Goal: Information Seeking & Learning: Learn about a topic

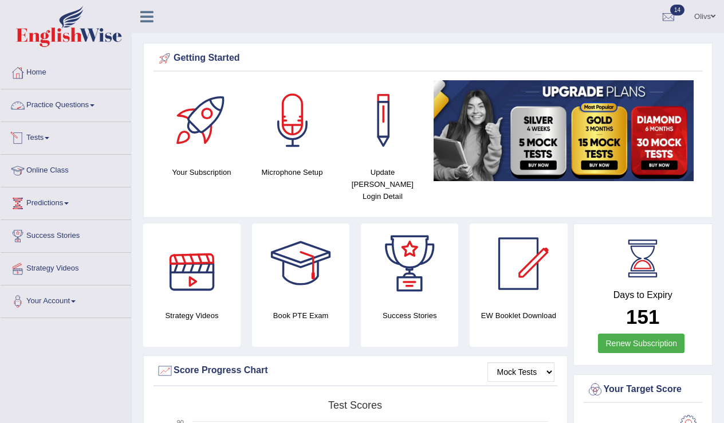
click at [97, 108] on link "Practice Questions" at bounding box center [66, 103] width 131 height 29
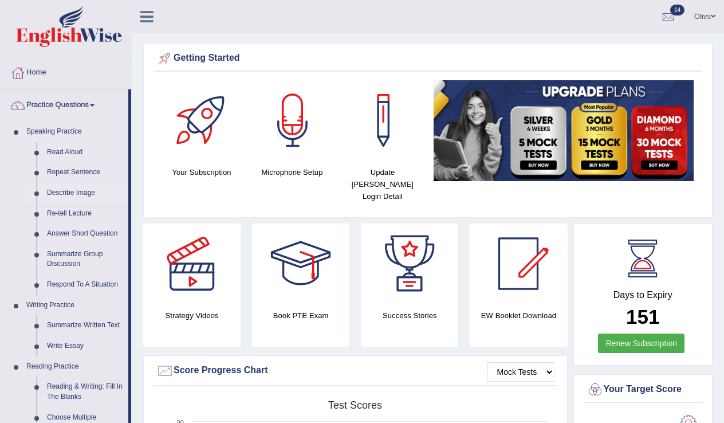
click at [85, 193] on link "Describe Image" at bounding box center [85, 193] width 86 height 21
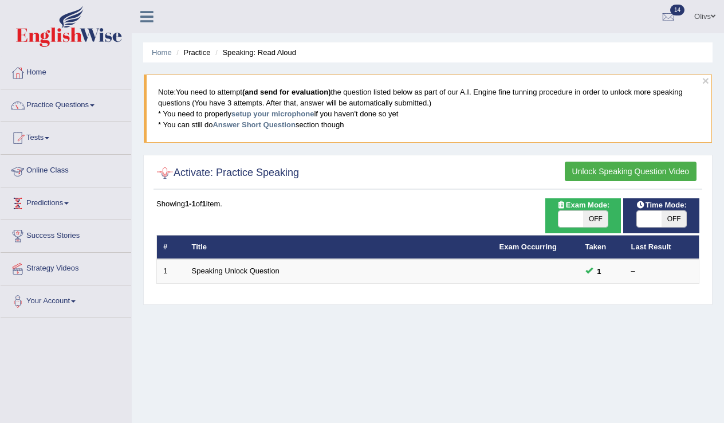
click at [193, 56] on li "Practice" at bounding box center [192, 52] width 37 height 11
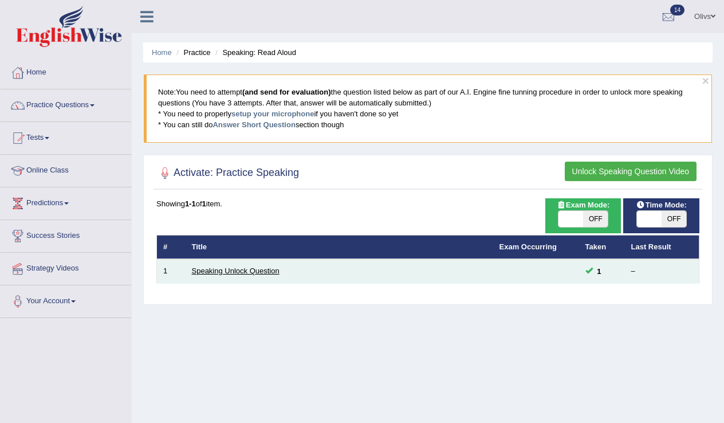
click at [257, 269] on link "Speaking Unlock Question" at bounding box center [236, 270] width 88 height 9
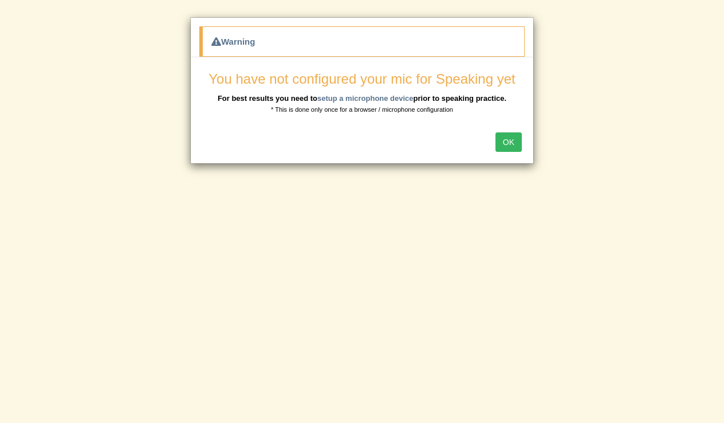
click at [505, 139] on button "OK" at bounding box center [508, 141] width 26 height 19
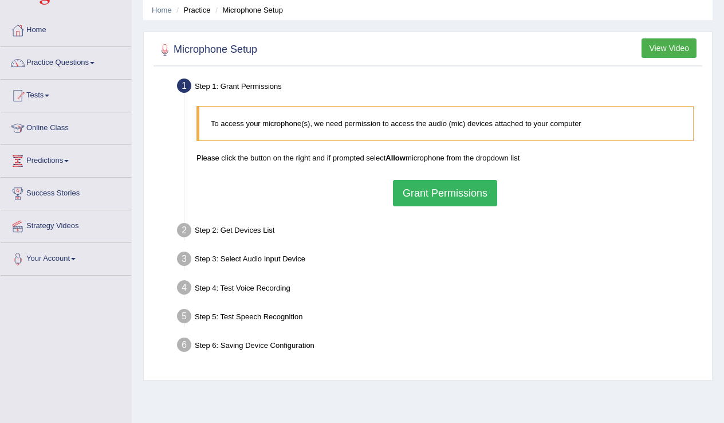
scroll to position [41, 0]
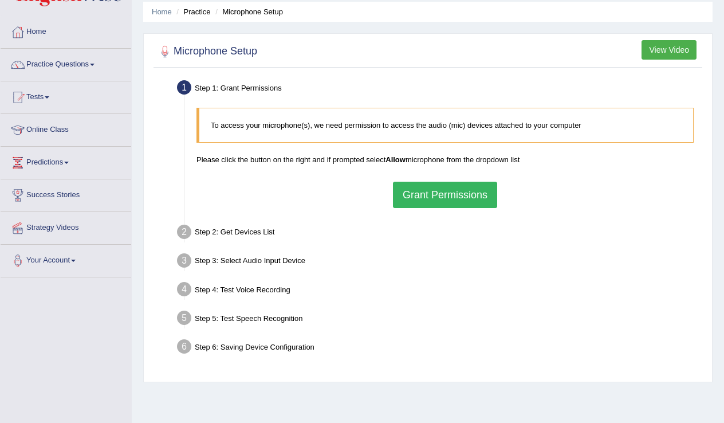
click at [426, 195] on button "Grant Permissions" at bounding box center [445, 195] width 104 height 26
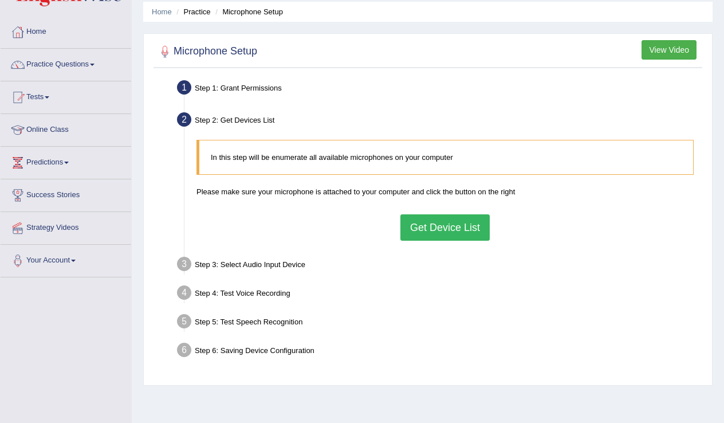
click at [435, 229] on button "Get Device List" at bounding box center [444, 227] width 89 height 26
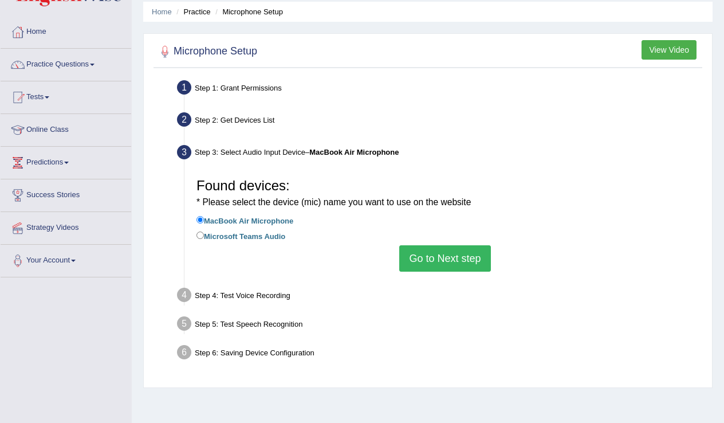
click at [432, 259] on button "Go to Next step" at bounding box center [444, 258] width 91 height 26
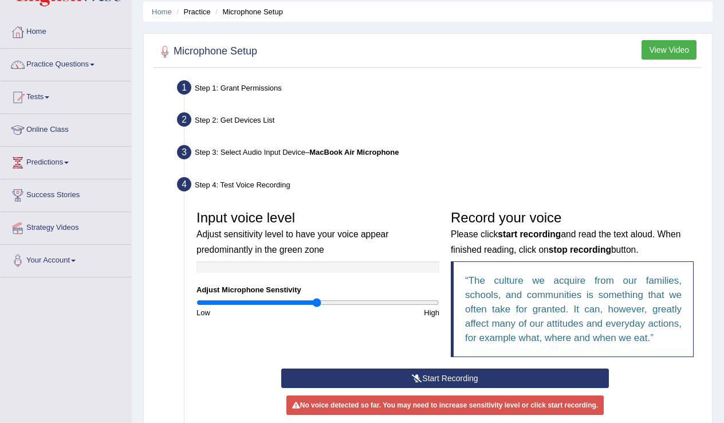
click at [497, 388] on button "Start Recording" at bounding box center [445, 377] width 328 height 19
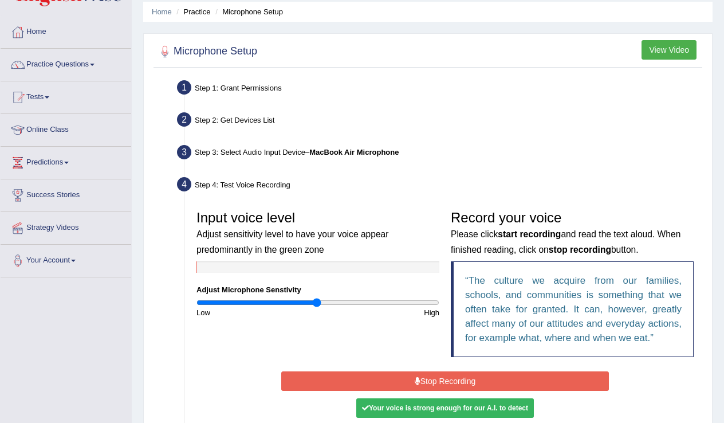
click at [497, 391] on button "Stop Recording" at bounding box center [445, 380] width 328 height 19
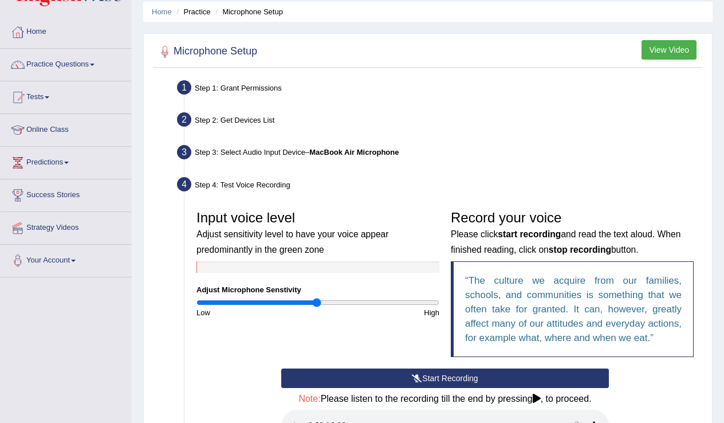
click at [674, 51] on button "View Video" at bounding box center [669, 49] width 55 height 19
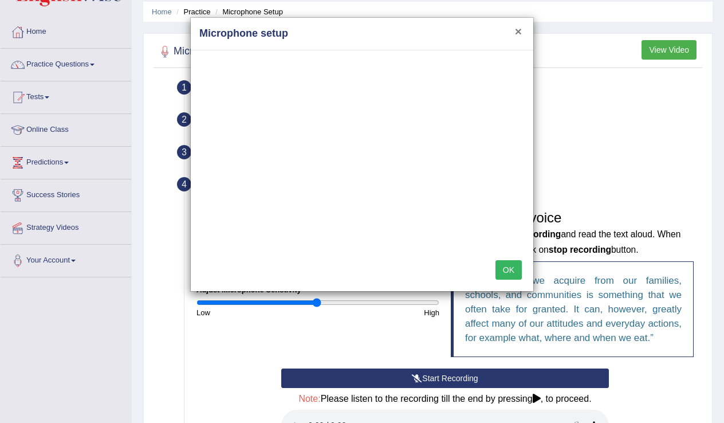
click at [518, 30] on button "×" at bounding box center [518, 31] width 7 height 12
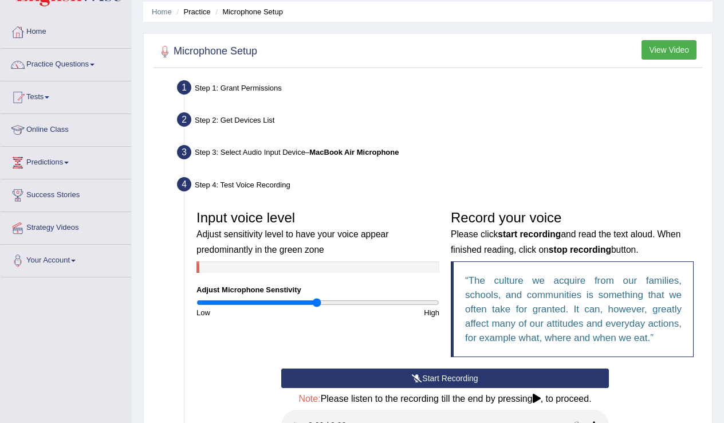
click at [470, 388] on button "Start Recording" at bounding box center [445, 377] width 328 height 19
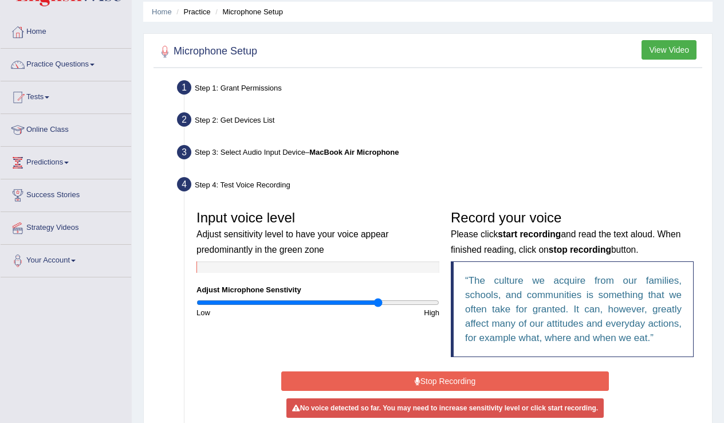
drag, startPoint x: 316, startPoint y: 302, endPoint x: 377, endPoint y: 299, distance: 60.8
click at [377, 299] on input "range" at bounding box center [317, 302] width 243 height 9
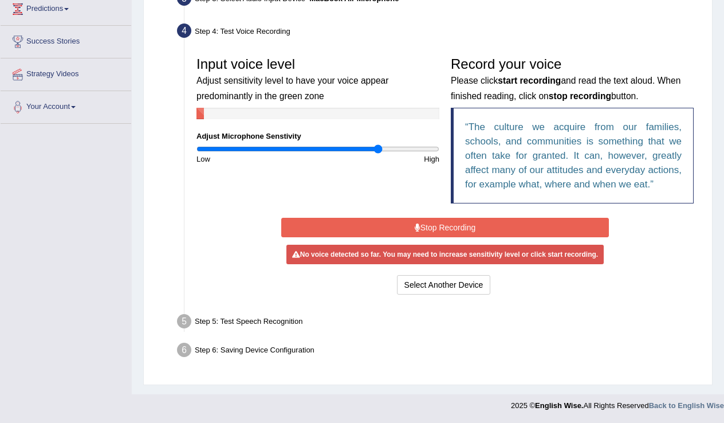
scroll to position [207, 0]
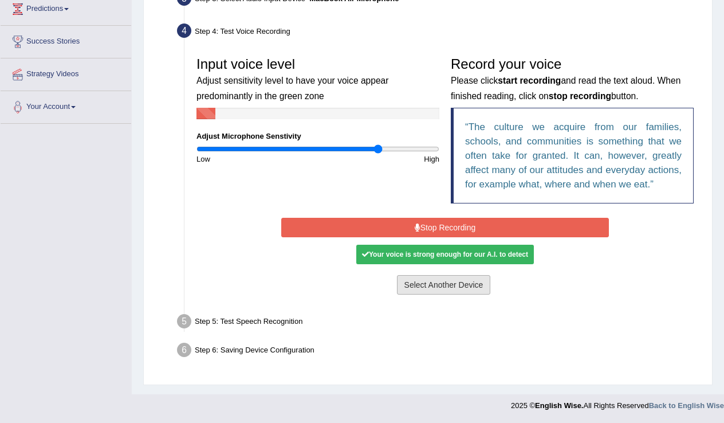
click at [438, 287] on button "Select Another Device" at bounding box center [444, 284] width 94 height 19
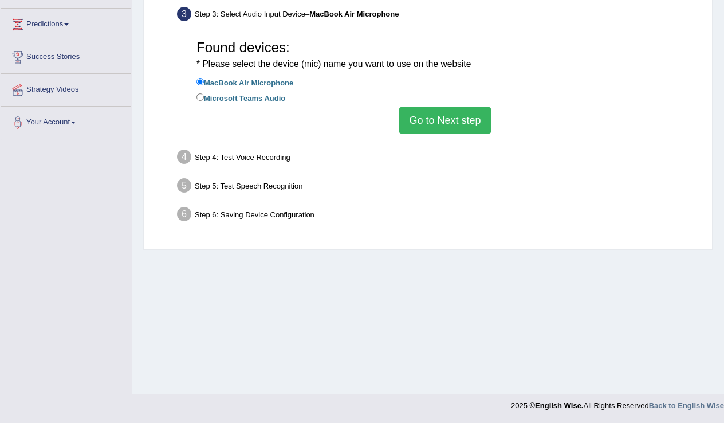
click at [461, 119] on button "Go to Next step" at bounding box center [444, 120] width 91 height 26
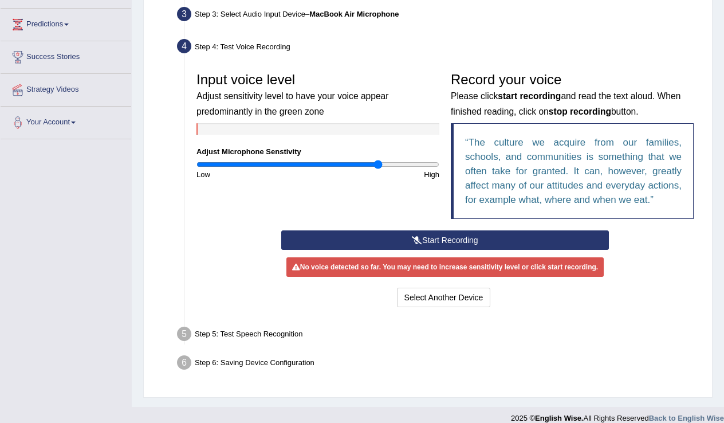
click at [431, 250] on button "Start Recording" at bounding box center [445, 239] width 328 height 19
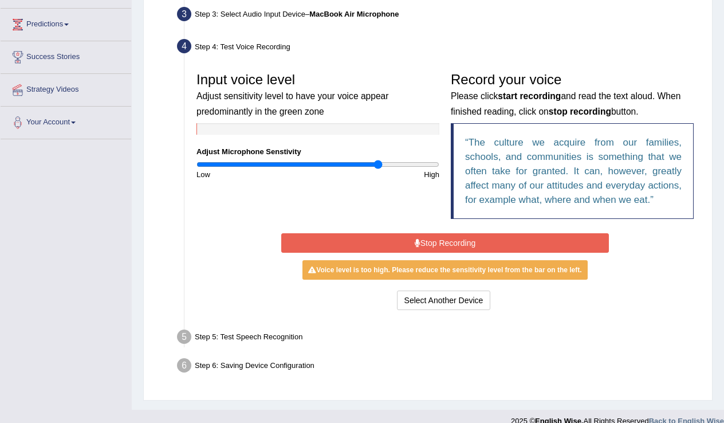
click at [431, 253] on button "Stop Recording" at bounding box center [445, 242] width 328 height 19
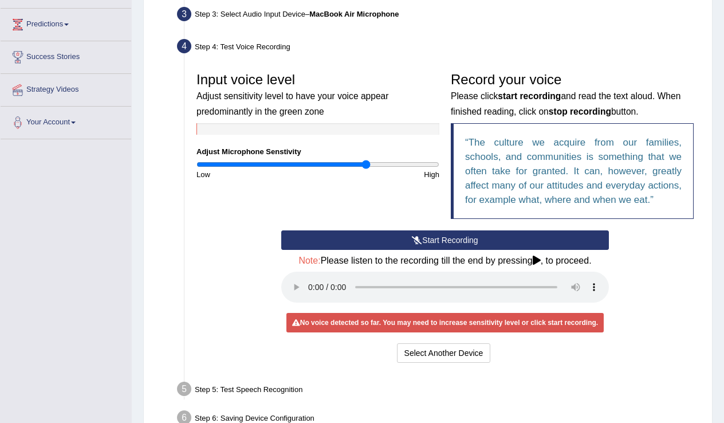
drag, startPoint x: 376, startPoint y: 163, endPoint x: 365, endPoint y: 163, distance: 10.9
type input "1.42"
click at [365, 163] on input "range" at bounding box center [317, 164] width 243 height 9
click at [307, 295] on audio at bounding box center [445, 287] width 328 height 31
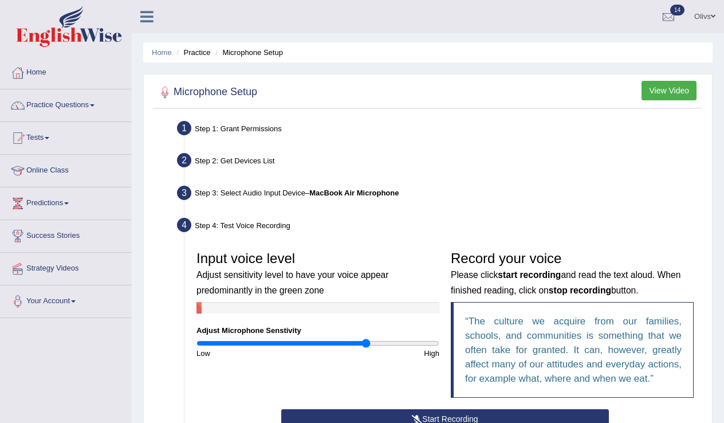
scroll to position [0, 0]
click at [202, 53] on li "Practice" at bounding box center [192, 52] width 37 height 11
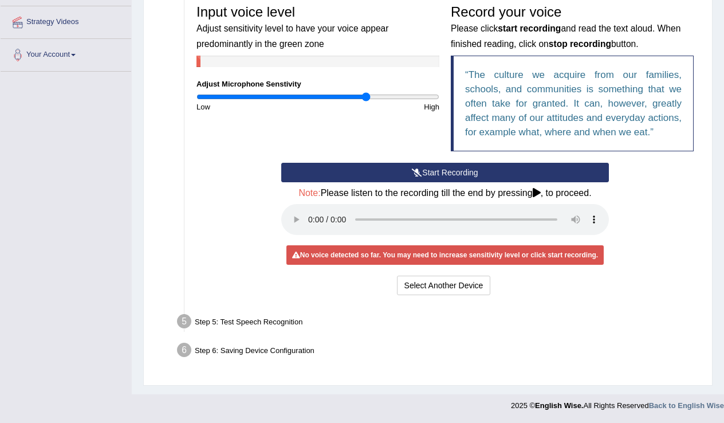
scroll to position [246, 0]
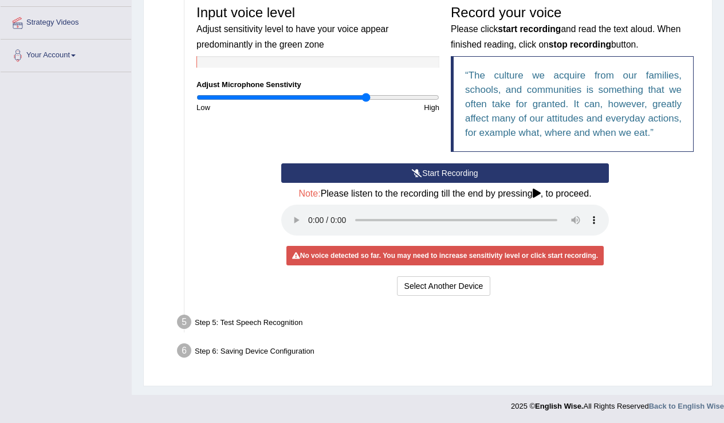
click at [298, 349] on div "Step 6: Saving Device Configuration" at bounding box center [439, 352] width 535 height 25
click at [541, 198] on icon at bounding box center [537, 192] width 8 height 9
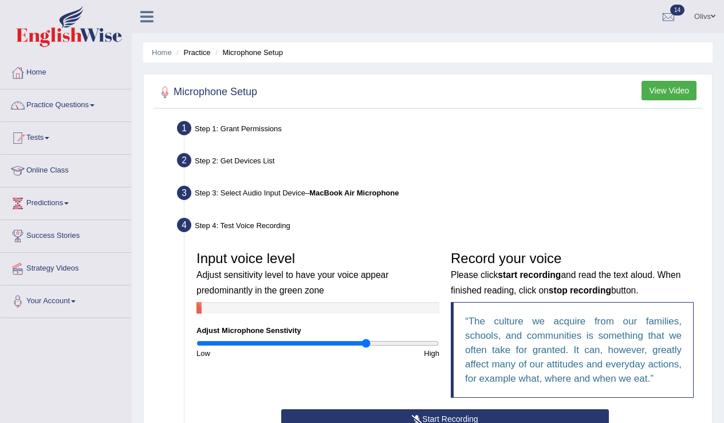
scroll to position [0, 0]
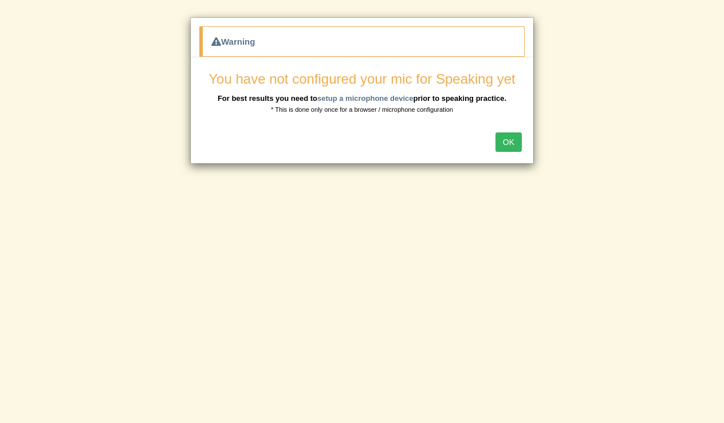
click at [507, 141] on button "OK" at bounding box center [508, 141] width 26 height 19
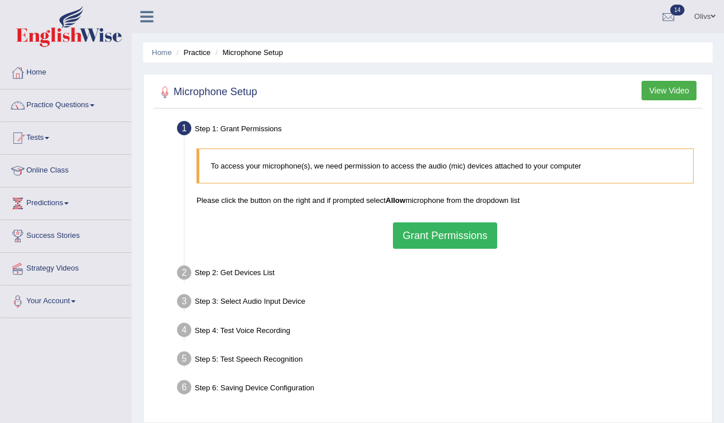
click at [481, 232] on button "Grant Permissions" at bounding box center [445, 235] width 104 height 26
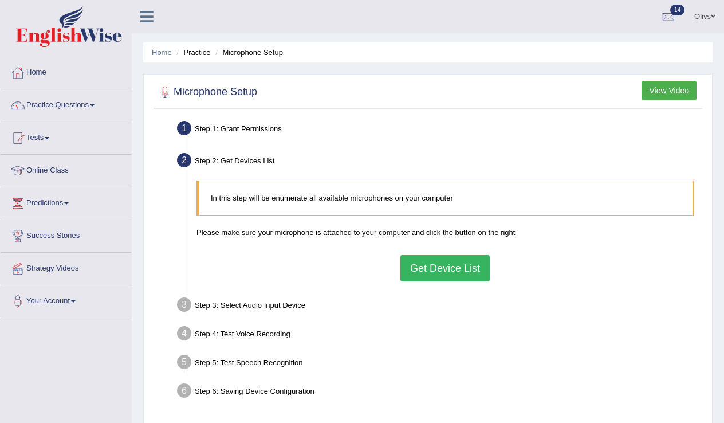
click at [443, 273] on button "Get Device List" at bounding box center [444, 268] width 89 height 26
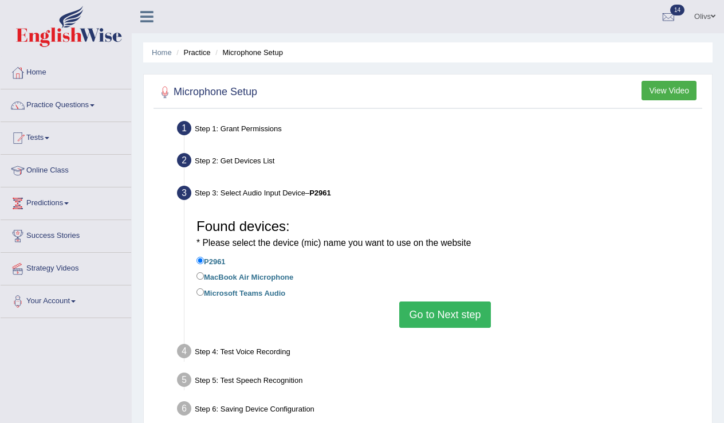
click at [440, 308] on button "Go to Next step" at bounding box center [444, 314] width 91 height 26
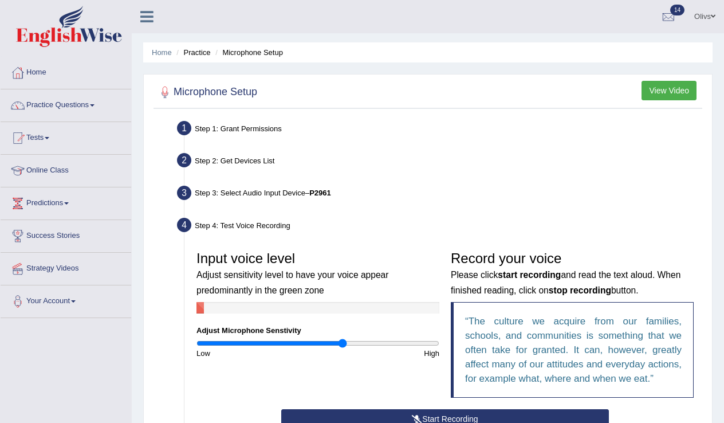
drag, startPoint x: 317, startPoint y: 341, endPoint x: 343, endPoint y: 341, distance: 25.8
click at [343, 341] on input "range" at bounding box center [317, 343] width 243 height 9
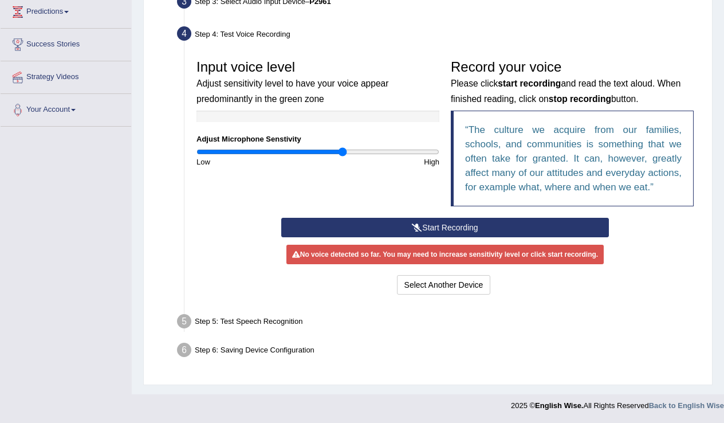
scroll to position [204, 0]
click at [498, 229] on button "Start Recording" at bounding box center [445, 227] width 328 height 19
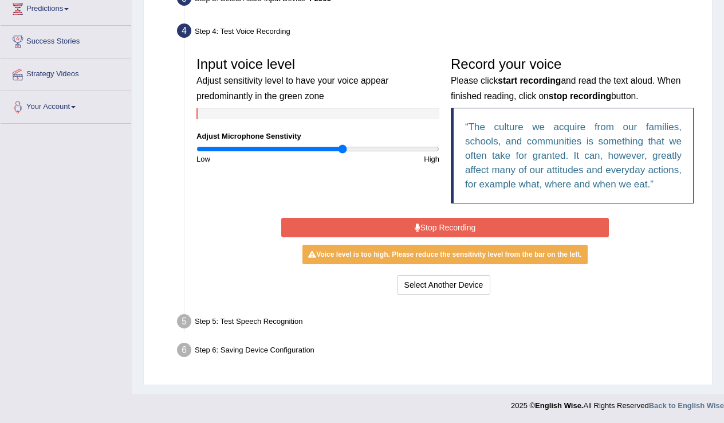
click at [498, 229] on button "Stop Recording" at bounding box center [445, 227] width 328 height 19
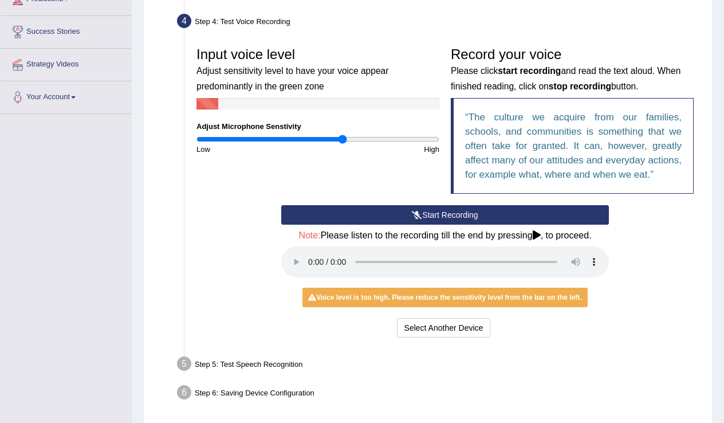
click at [311, 268] on audio at bounding box center [445, 261] width 328 height 31
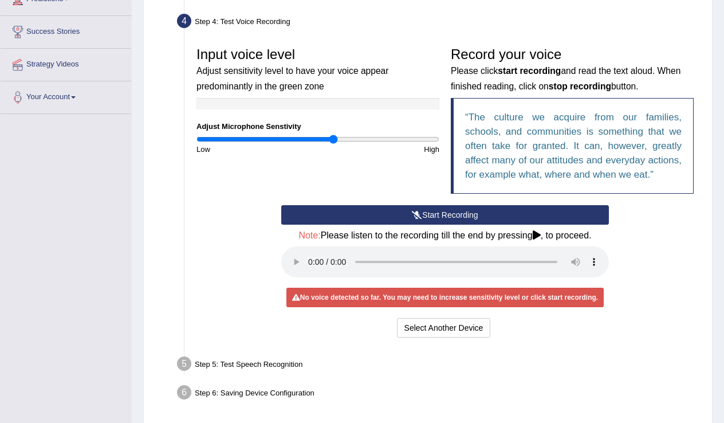
drag, startPoint x: 343, startPoint y: 139, endPoint x: 333, endPoint y: 138, distance: 10.4
click at [333, 138] on input "range" at bounding box center [317, 139] width 243 height 9
drag, startPoint x: 333, startPoint y: 137, endPoint x: 380, endPoint y: 138, distance: 47.5
click at [380, 138] on input "range" at bounding box center [317, 139] width 243 height 9
click at [418, 219] on icon at bounding box center [417, 215] width 10 height 8
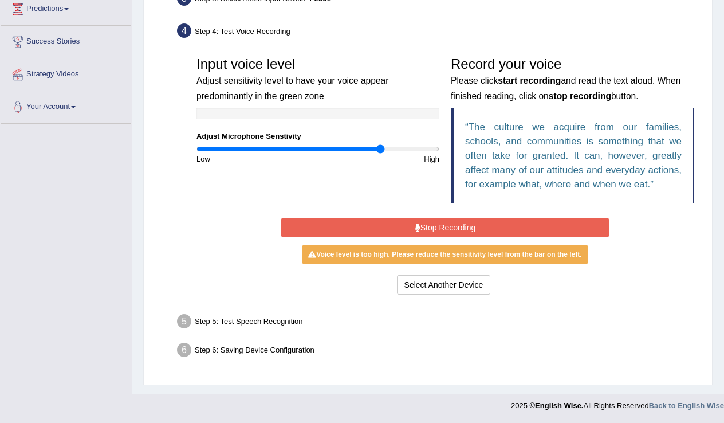
click at [420, 233] on button "Stop Recording" at bounding box center [445, 227] width 328 height 19
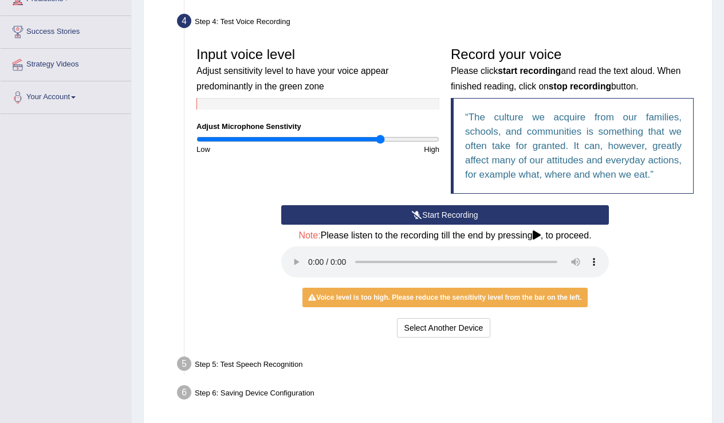
click at [309, 268] on audio at bounding box center [445, 261] width 328 height 31
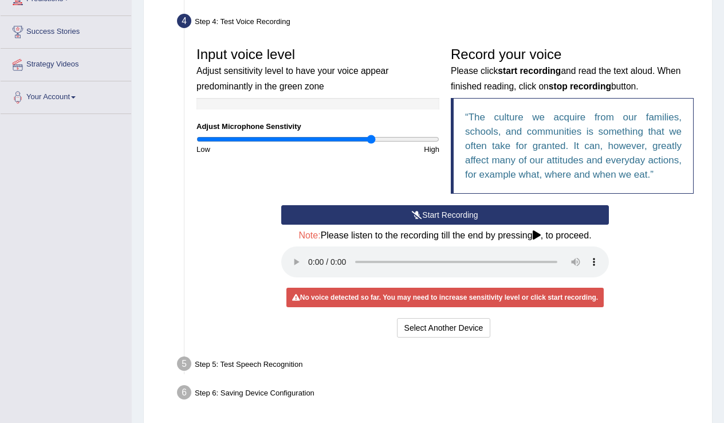
drag, startPoint x: 379, startPoint y: 137, endPoint x: 372, endPoint y: 137, distance: 6.9
click at [372, 137] on input "range" at bounding box center [317, 139] width 243 height 9
drag, startPoint x: 371, startPoint y: 141, endPoint x: 359, endPoint y: 140, distance: 11.5
type input "1.36"
click at [359, 140] on input "range" at bounding box center [317, 139] width 243 height 9
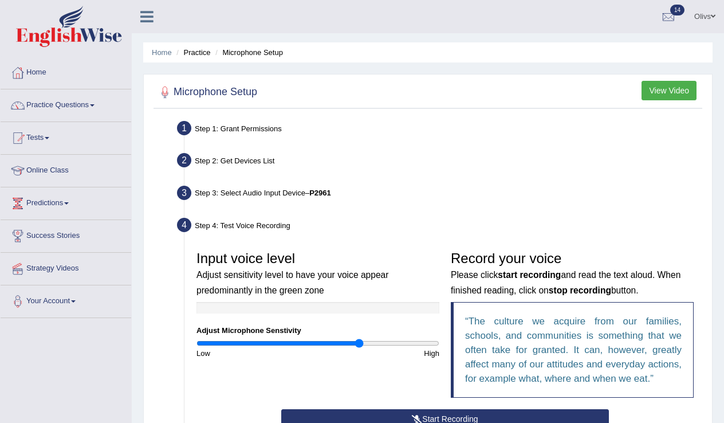
scroll to position [0, 0]
click at [666, 92] on button "View Video" at bounding box center [669, 90] width 55 height 19
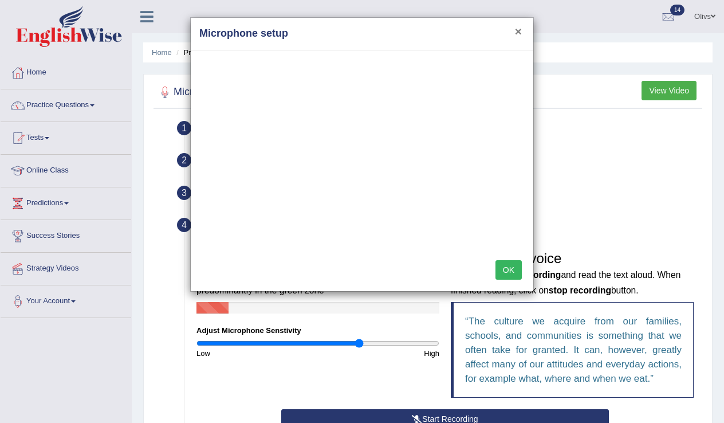
click at [517, 34] on button "×" at bounding box center [518, 31] width 7 height 12
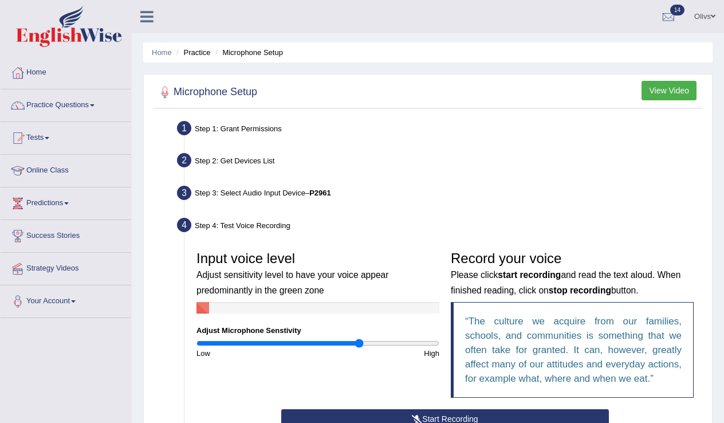
click at [81, 303] on link "Your Account" at bounding box center [66, 299] width 131 height 29
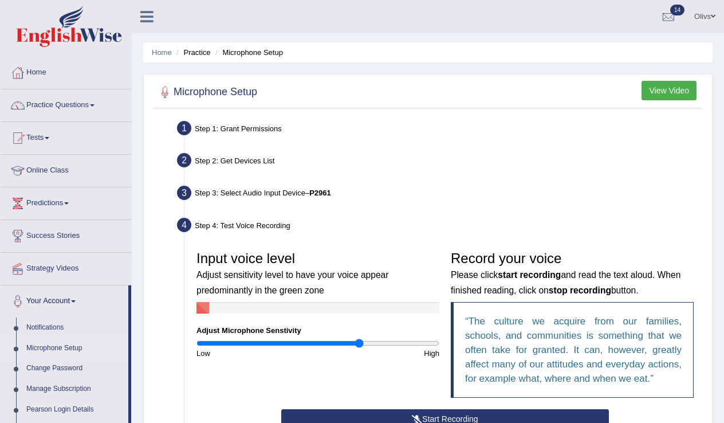
click at [69, 349] on link "Microphone Setup" at bounding box center [74, 348] width 107 height 21
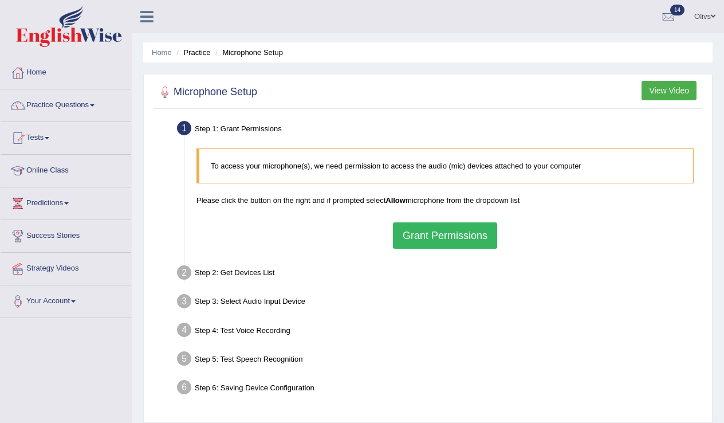
click at [445, 235] on button "Grant Permissions" at bounding box center [445, 235] width 104 height 26
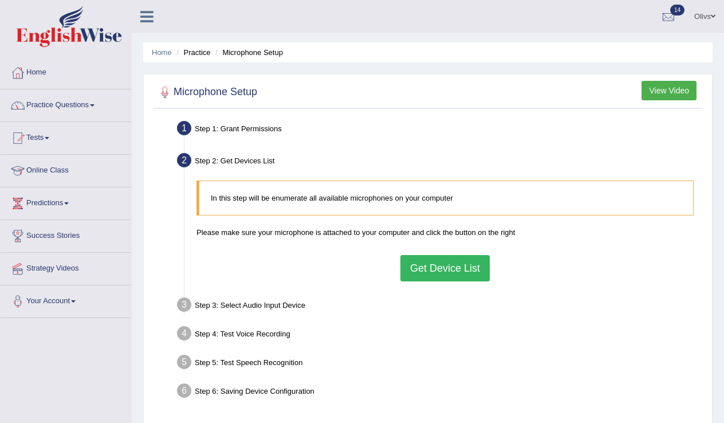
click at [441, 273] on button "Get Device List" at bounding box center [444, 268] width 89 height 26
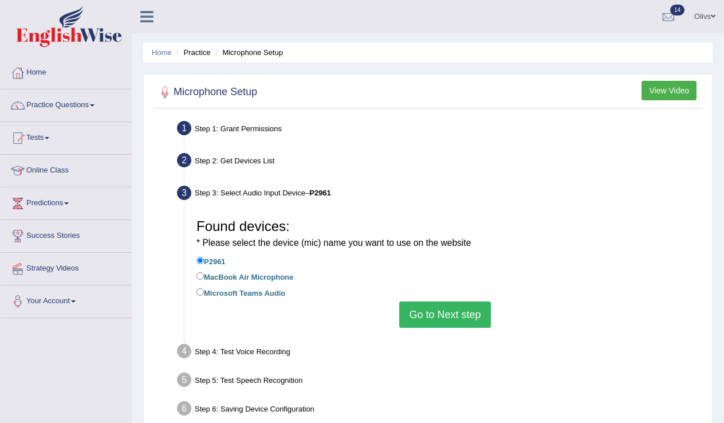
click at [448, 312] on button "Go to Next step" at bounding box center [444, 314] width 91 height 26
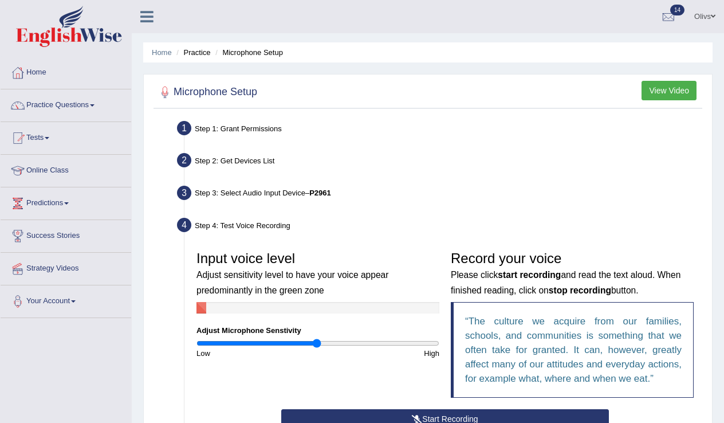
click at [668, 93] on button "View Video" at bounding box center [669, 90] width 55 height 19
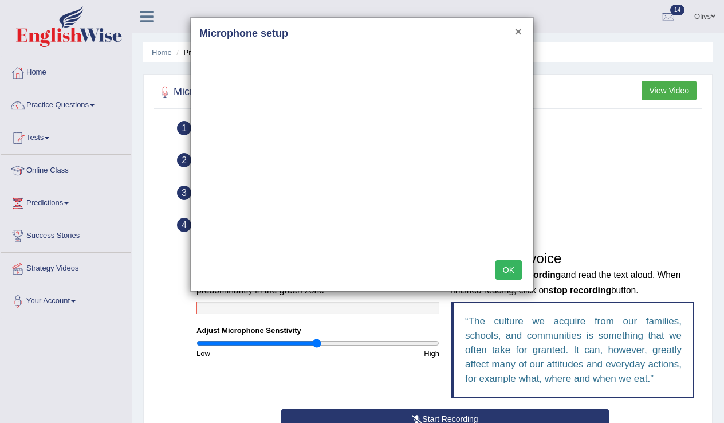
click at [517, 30] on button "×" at bounding box center [518, 31] width 7 height 12
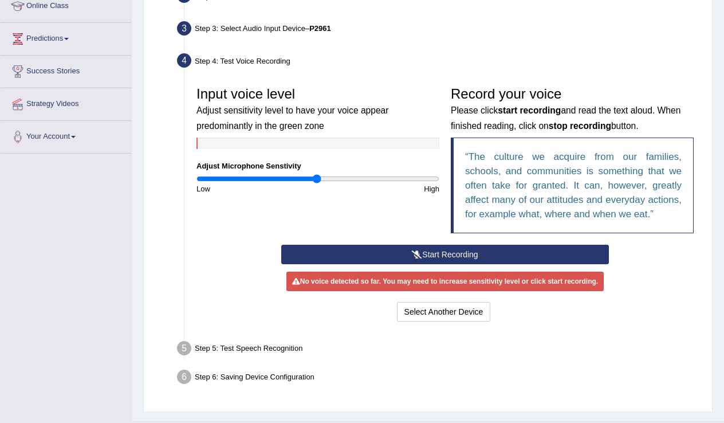
scroll to position [167, 0]
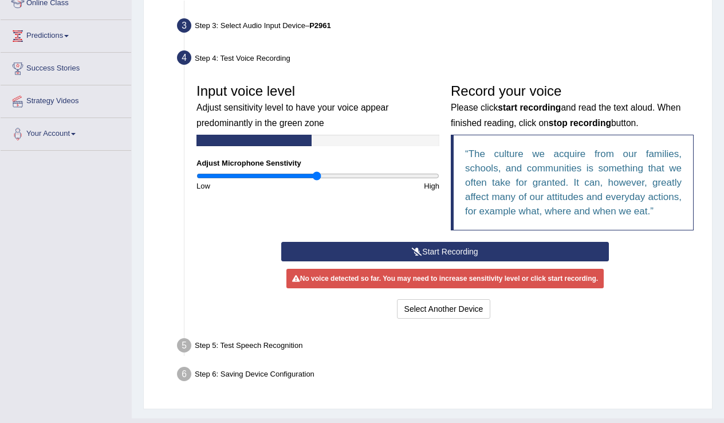
click at [439, 261] on button "Start Recording" at bounding box center [445, 251] width 328 height 19
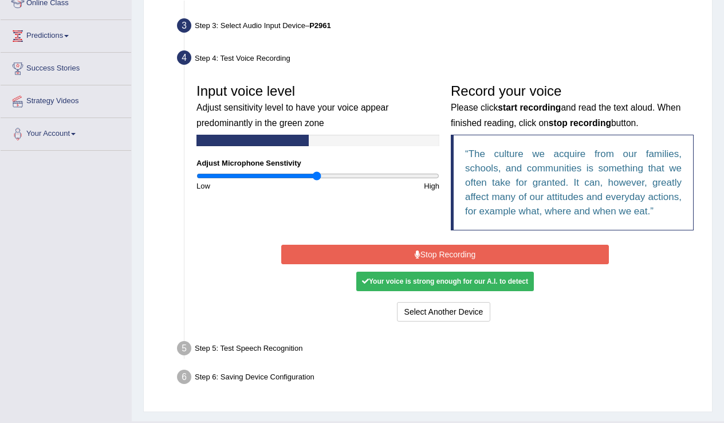
click at [425, 261] on button "Stop Recording" at bounding box center [445, 254] width 328 height 19
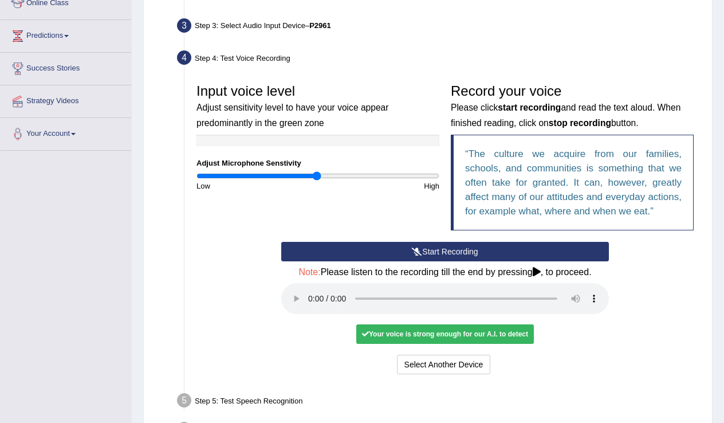
click at [463, 261] on button "Start Recording" at bounding box center [445, 251] width 328 height 19
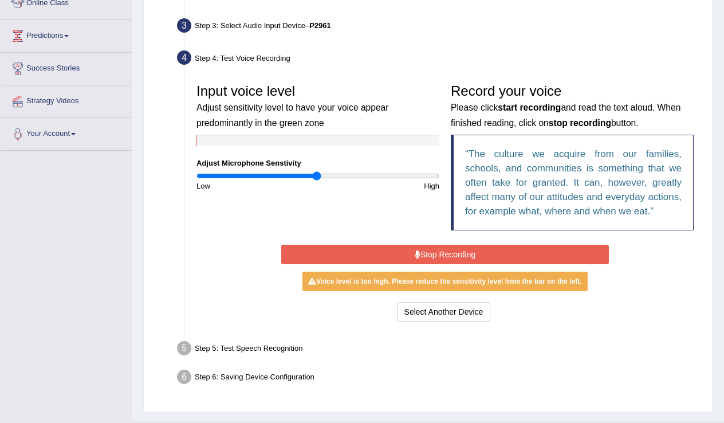
click at [422, 264] on button "Stop Recording" at bounding box center [445, 254] width 328 height 19
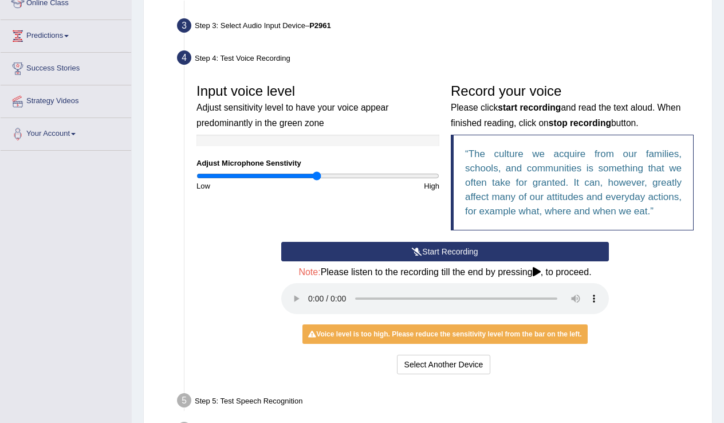
click at [310, 305] on audio at bounding box center [445, 298] width 328 height 31
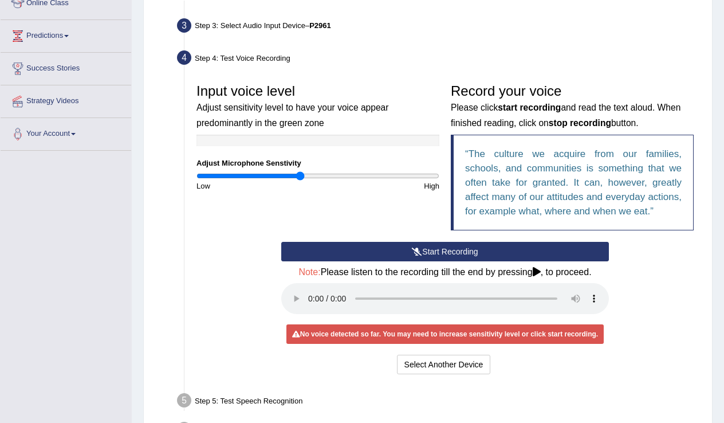
drag, startPoint x: 318, startPoint y: 176, endPoint x: 300, endPoint y: 179, distance: 18.6
type input "0.86"
click at [300, 179] on input "range" at bounding box center [317, 175] width 243 height 9
click at [417, 255] on icon at bounding box center [417, 251] width 10 height 8
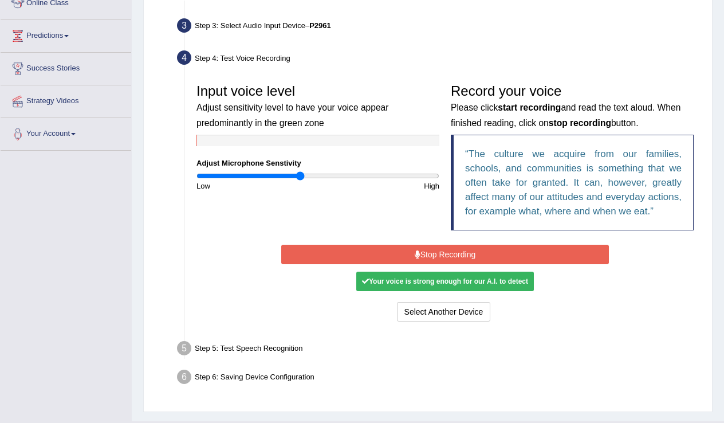
click at [421, 264] on button "Stop Recording" at bounding box center [445, 254] width 328 height 19
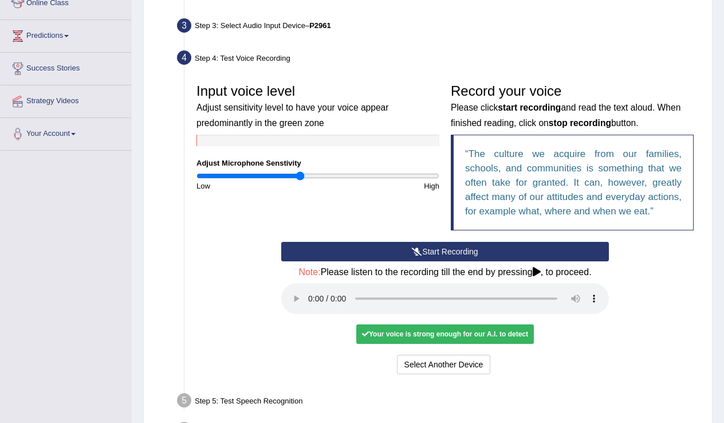
click at [310, 305] on audio at bounding box center [445, 298] width 328 height 31
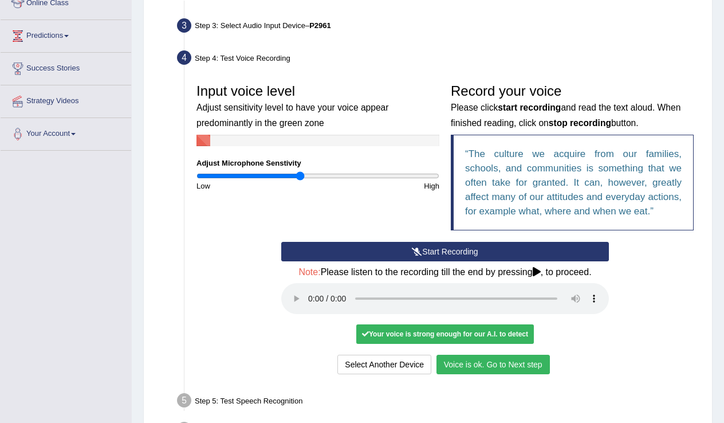
click at [479, 364] on button "Voice is ok. Go to Next step" at bounding box center [492, 364] width 113 height 19
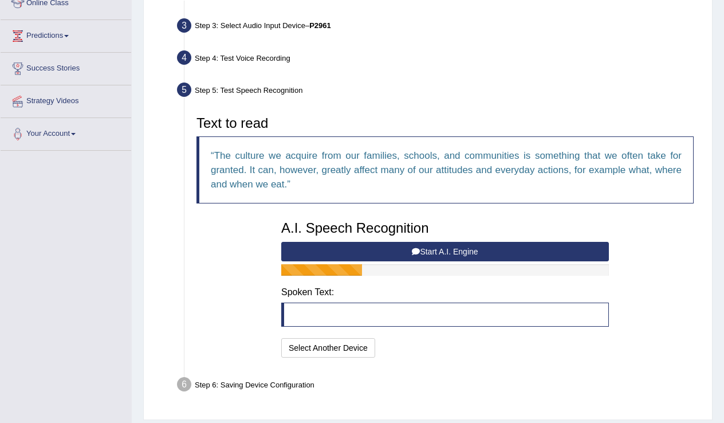
click at [316, 310] on blockquote at bounding box center [445, 314] width 328 height 24
click at [422, 250] on button "Start A.I. Engine" at bounding box center [445, 251] width 328 height 19
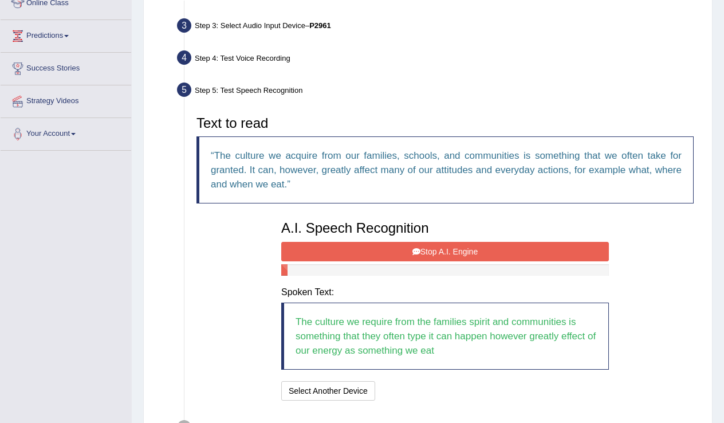
click at [446, 254] on button "Stop A.I. Engine" at bounding box center [445, 251] width 328 height 19
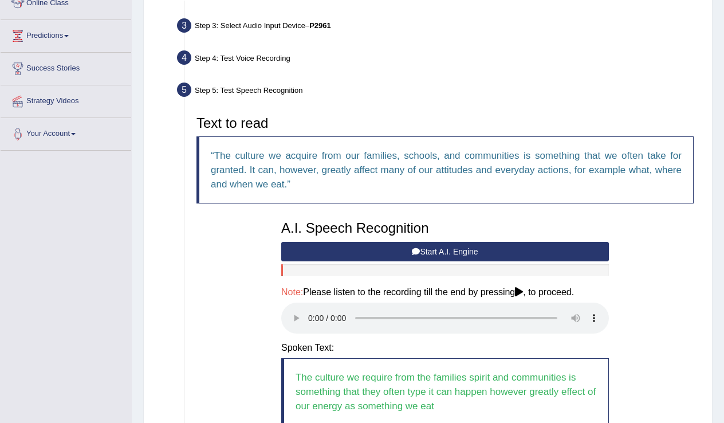
click at [309, 313] on audio at bounding box center [445, 317] width 328 height 31
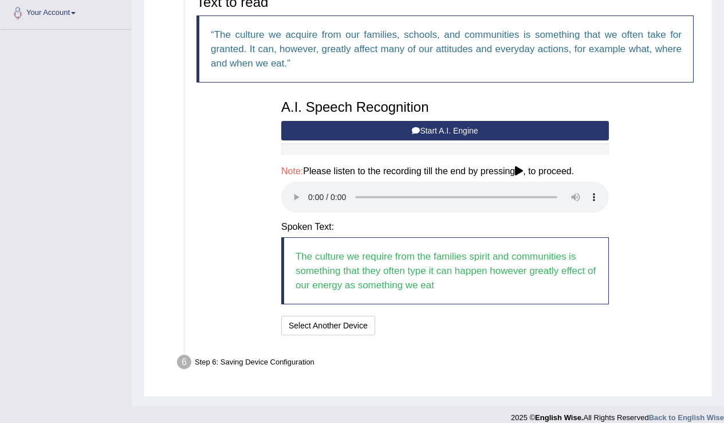
scroll to position [285, 0]
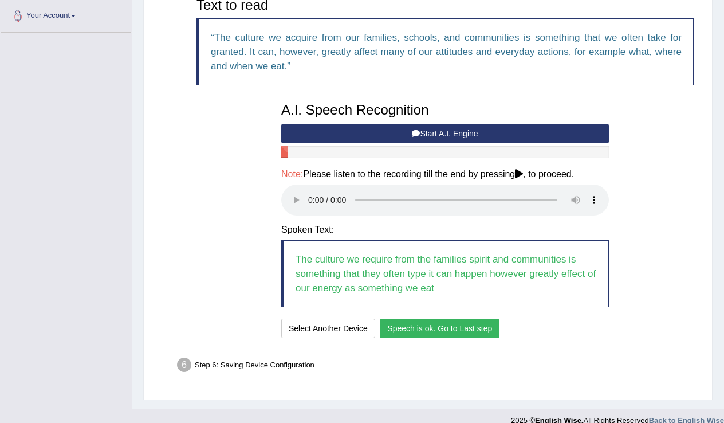
click at [467, 318] on button "Speech is ok. Go to Last step" at bounding box center [440, 327] width 120 height 19
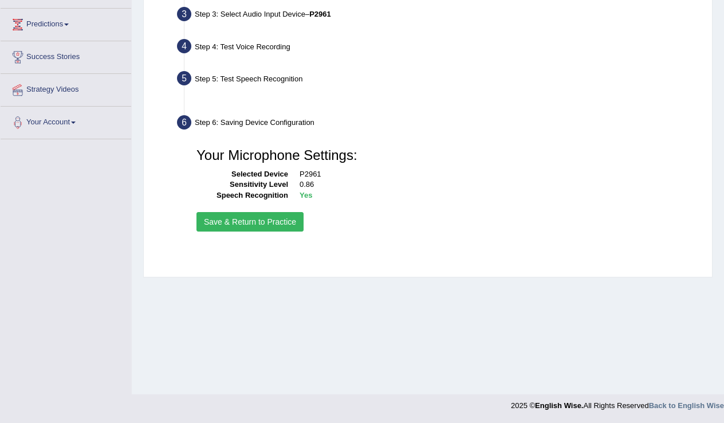
scroll to position [179, 0]
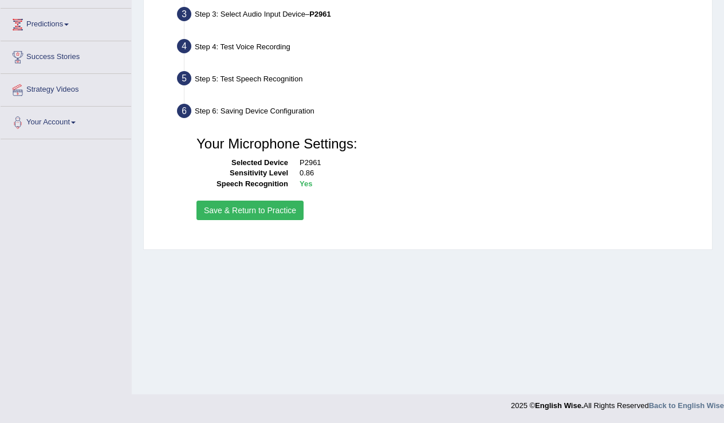
click at [280, 213] on button "Save & Return to Practice" at bounding box center [249, 209] width 107 height 19
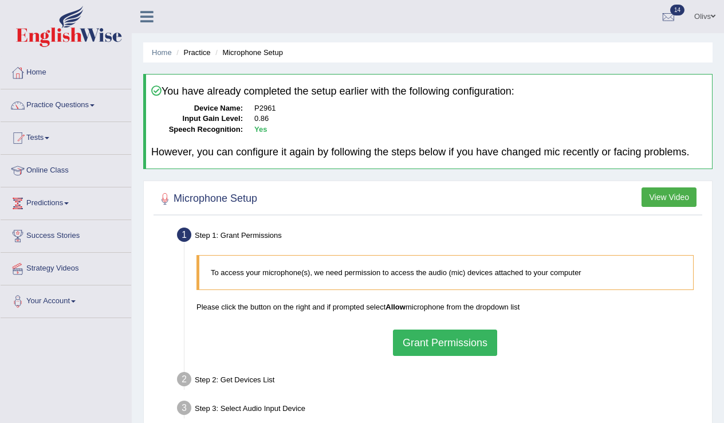
click at [444, 351] on button "Grant Permissions" at bounding box center [445, 342] width 104 height 26
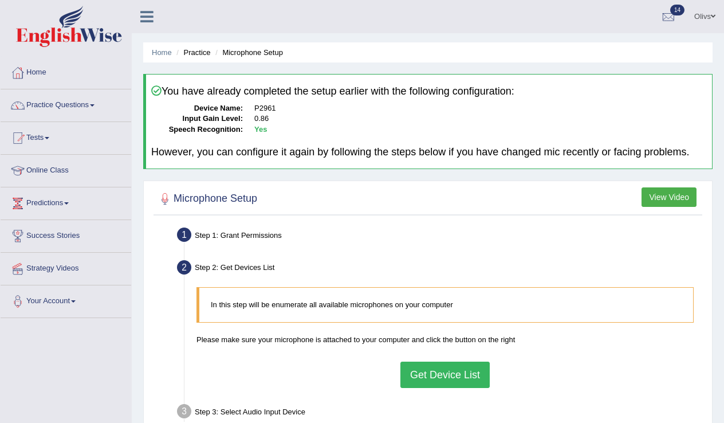
click at [417, 388] on button "Get Device List" at bounding box center [444, 374] width 89 height 26
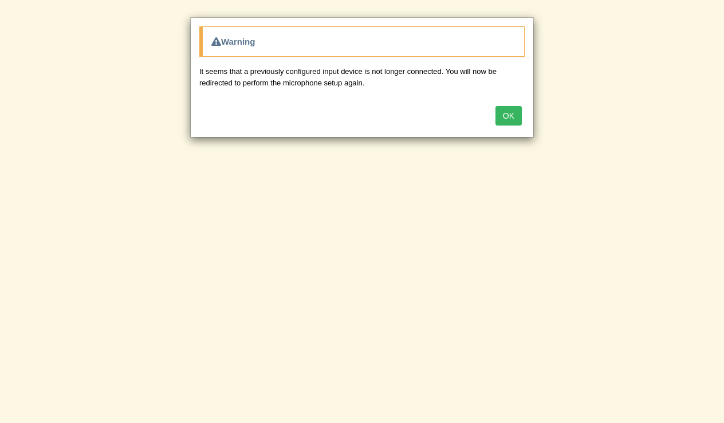
click at [514, 114] on button "OK" at bounding box center [508, 115] width 26 height 19
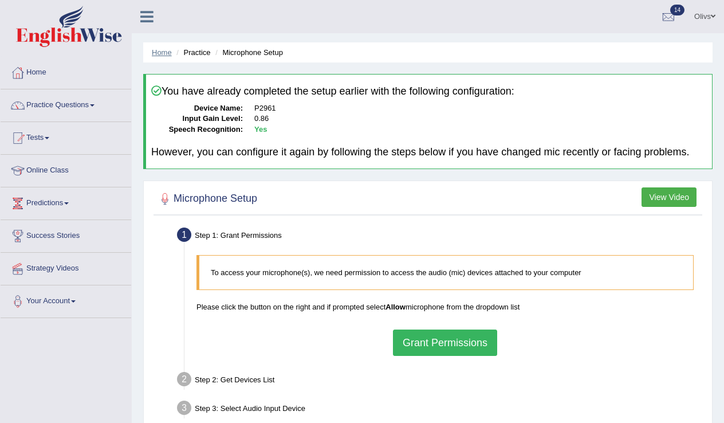
click at [166, 52] on link "Home" at bounding box center [162, 52] width 20 height 9
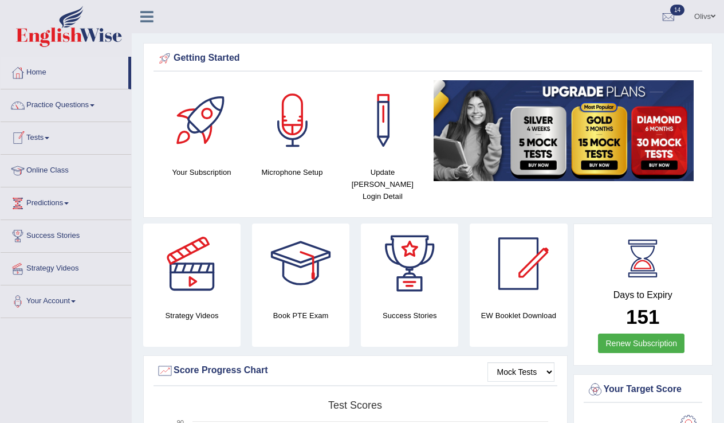
click at [98, 107] on link "Practice Questions" at bounding box center [66, 103] width 131 height 29
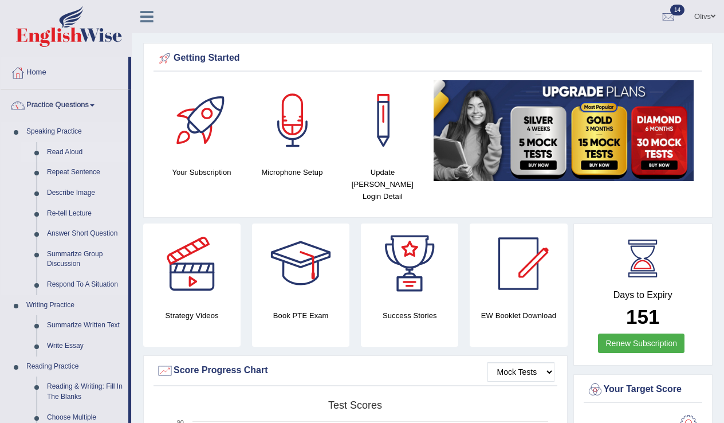
click at [80, 152] on link "Read Aloud" at bounding box center [85, 152] width 86 height 21
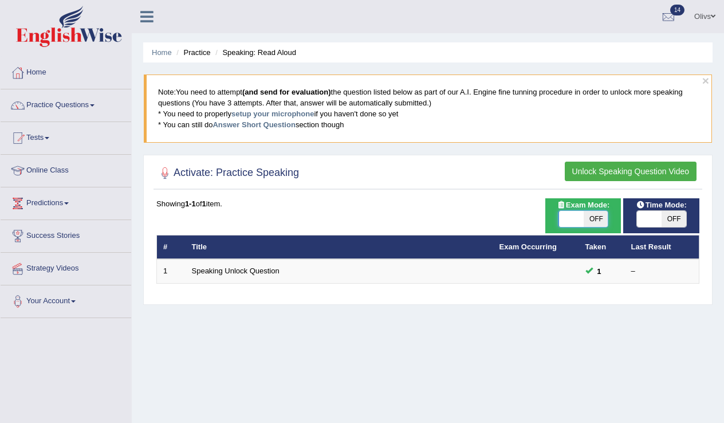
click at [573, 220] on span at bounding box center [571, 219] width 25 height 16
click at [569, 221] on span at bounding box center [571, 219] width 25 height 16
checkbox input "true"
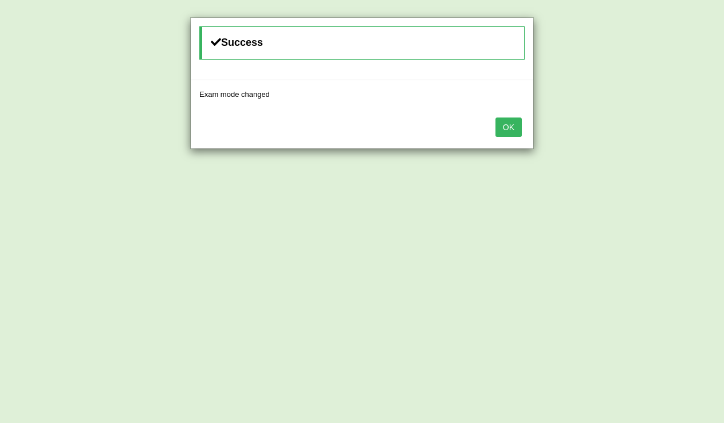
click at [509, 126] on button "OK" at bounding box center [508, 126] width 26 height 19
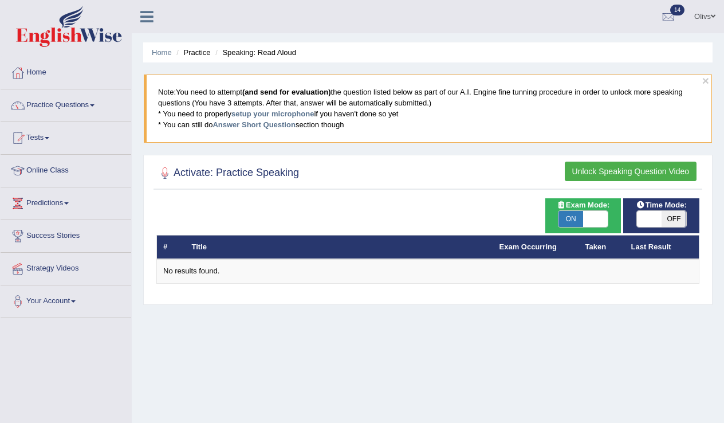
click at [644, 217] on span at bounding box center [649, 219] width 25 height 16
checkbox input "true"
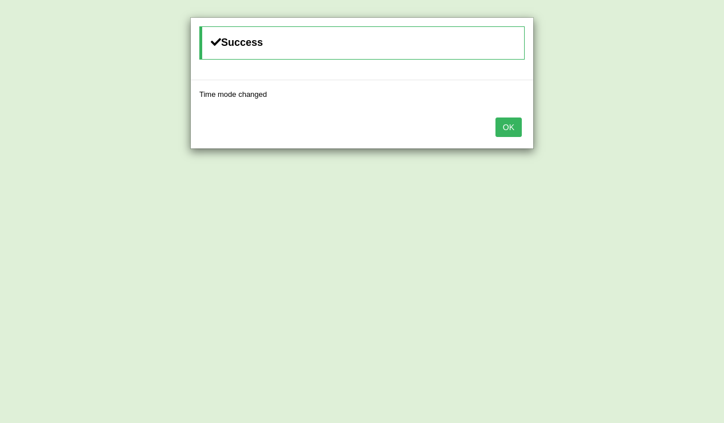
click at [511, 130] on button "OK" at bounding box center [508, 126] width 26 height 19
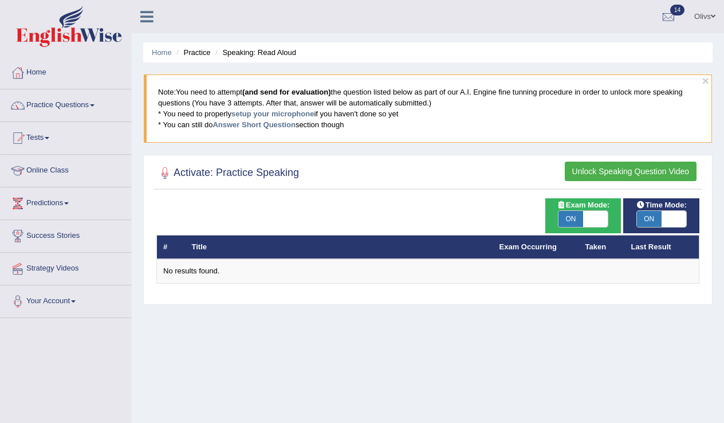
click at [610, 172] on button "Unlock Speaking Question Video" at bounding box center [631, 171] width 132 height 19
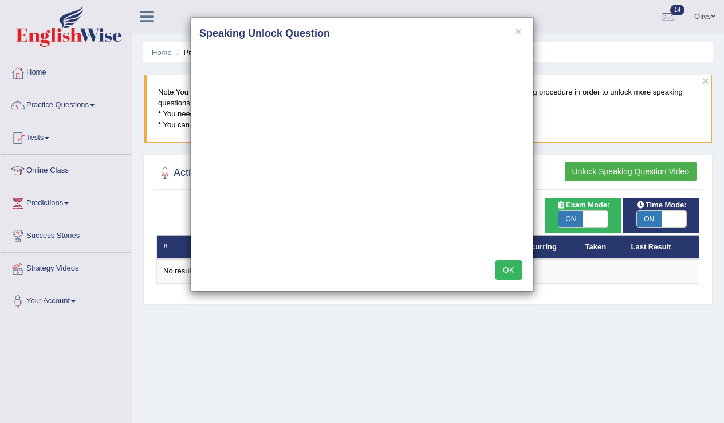
click at [509, 271] on button "OK" at bounding box center [508, 269] width 26 height 19
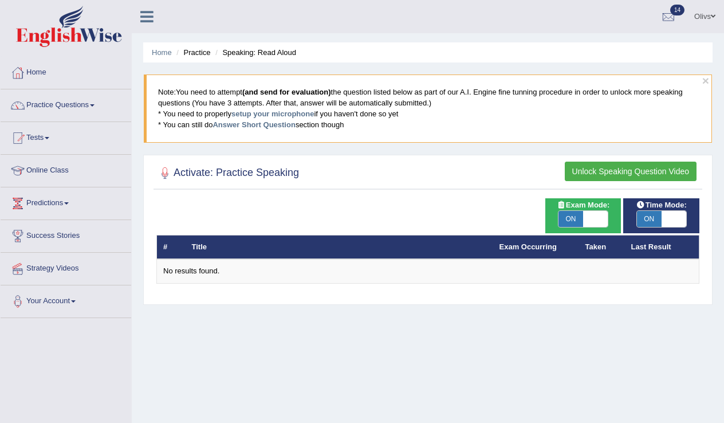
click at [601, 172] on button "Unlock Speaking Question Video" at bounding box center [631, 171] width 132 height 19
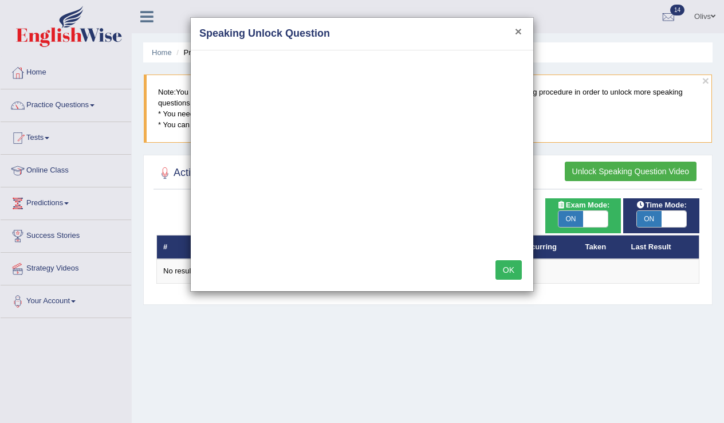
click at [517, 32] on button "×" at bounding box center [518, 31] width 7 height 12
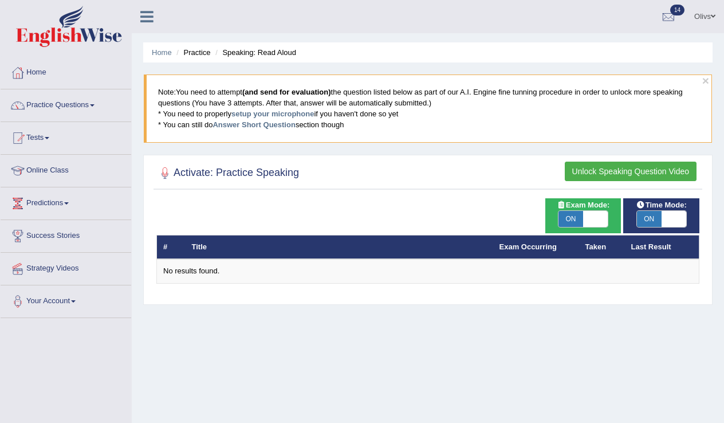
click at [580, 172] on button "Unlock Speaking Question Video" at bounding box center [631, 171] width 132 height 19
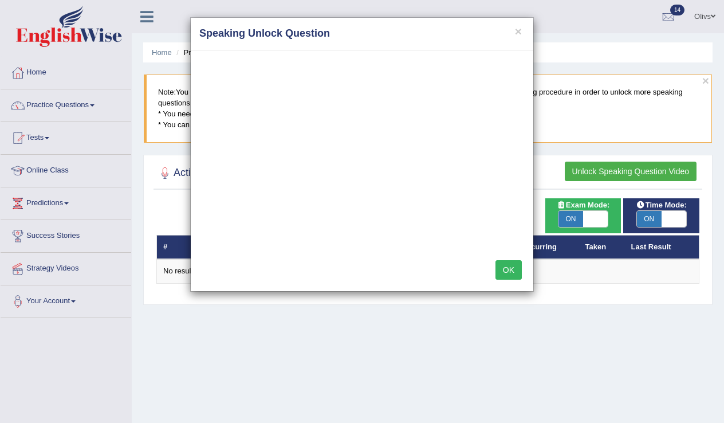
click at [508, 269] on button "OK" at bounding box center [508, 269] width 26 height 19
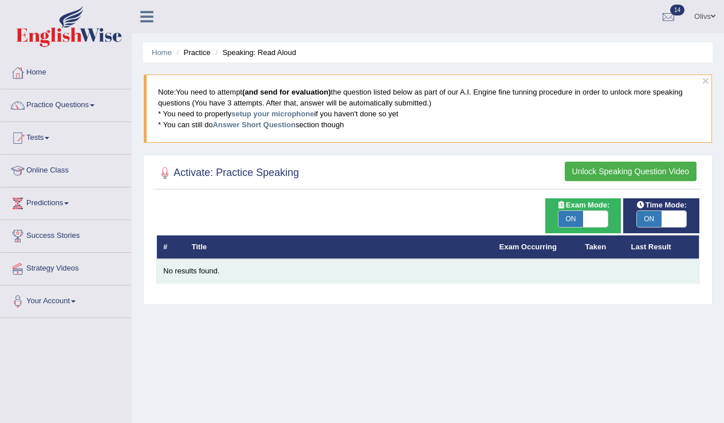
click at [195, 274] on div "No results found." at bounding box center [427, 271] width 529 height 11
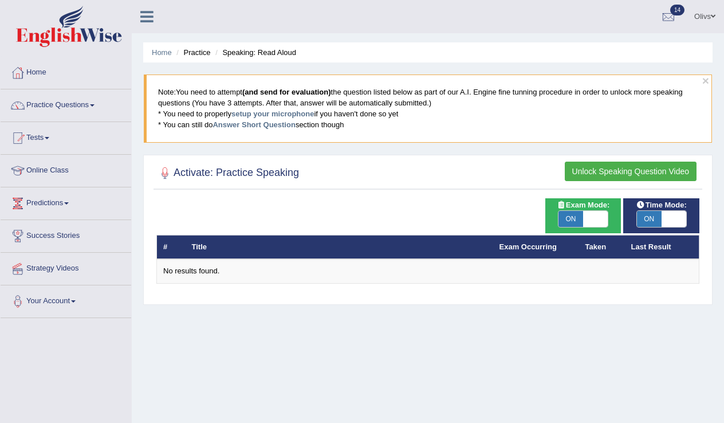
click at [627, 169] on button "Unlock Speaking Question Video" at bounding box center [631, 171] width 132 height 19
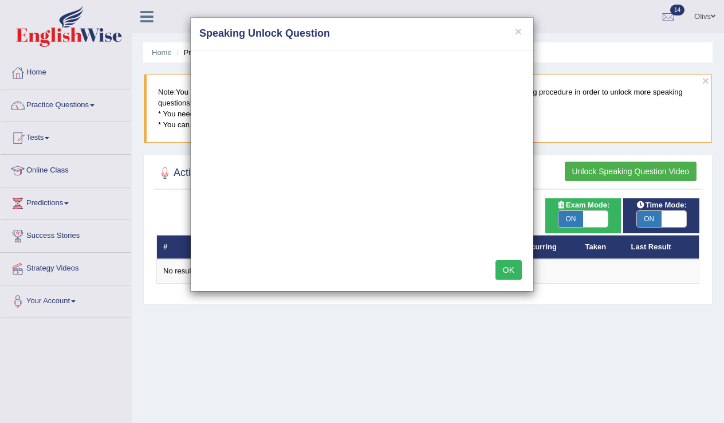
click at [510, 268] on button "OK" at bounding box center [508, 269] width 26 height 19
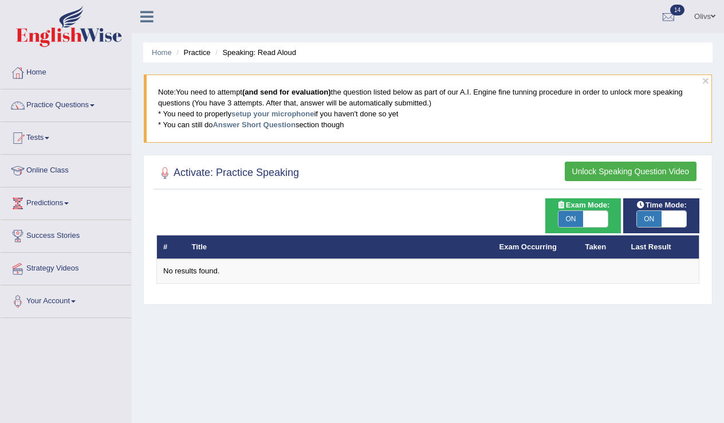
click at [200, 53] on li "Practice" at bounding box center [192, 52] width 37 height 11
click at [101, 104] on link "Practice Questions" at bounding box center [66, 103] width 131 height 29
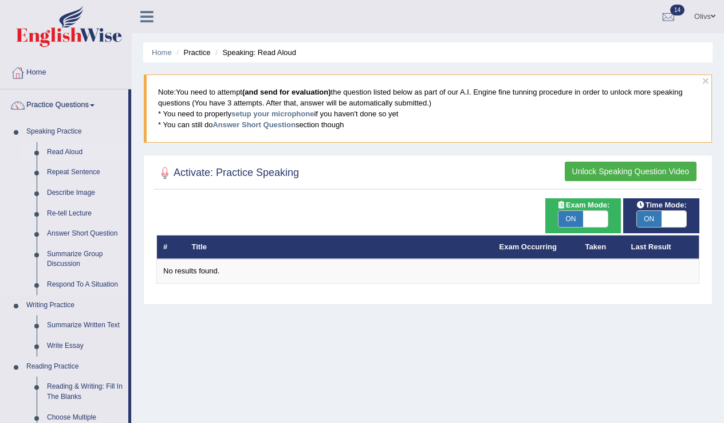
click at [74, 153] on link "Read Aloud" at bounding box center [85, 152] width 86 height 21
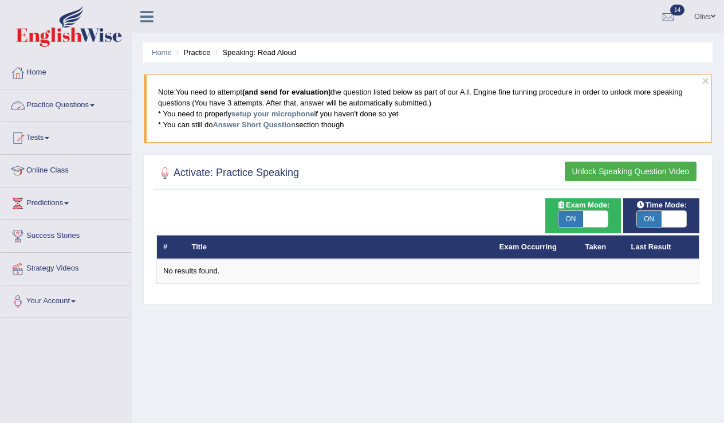
click at [95, 105] on span at bounding box center [92, 105] width 5 height 2
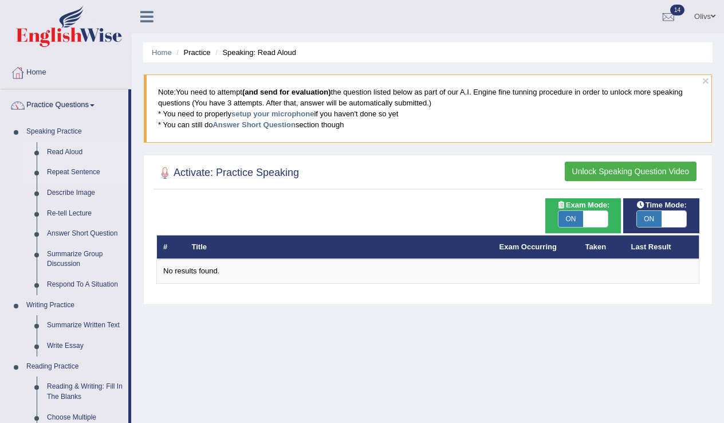
click at [81, 168] on link "Repeat Sentence" at bounding box center [85, 172] width 86 height 21
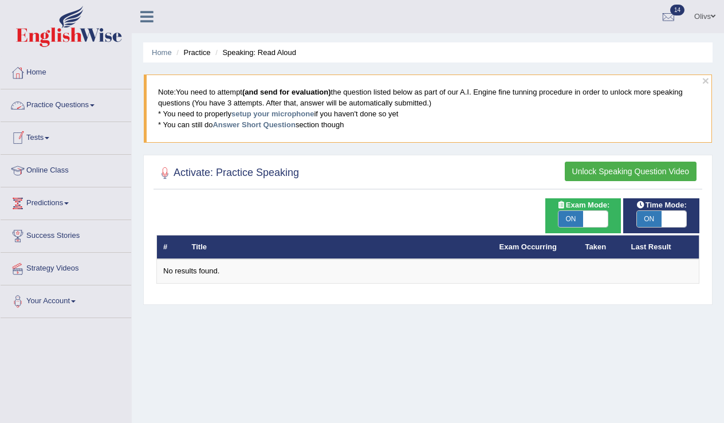
click at [95, 104] on span at bounding box center [92, 105] width 5 height 2
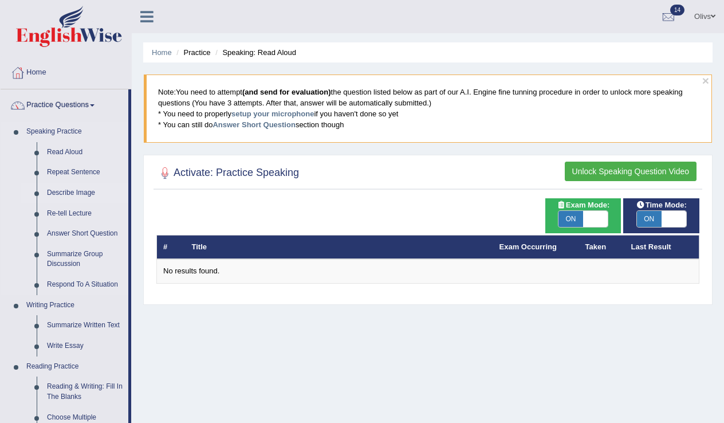
click at [84, 192] on link "Describe Image" at bounding box center [85, 193] width 86 height 21
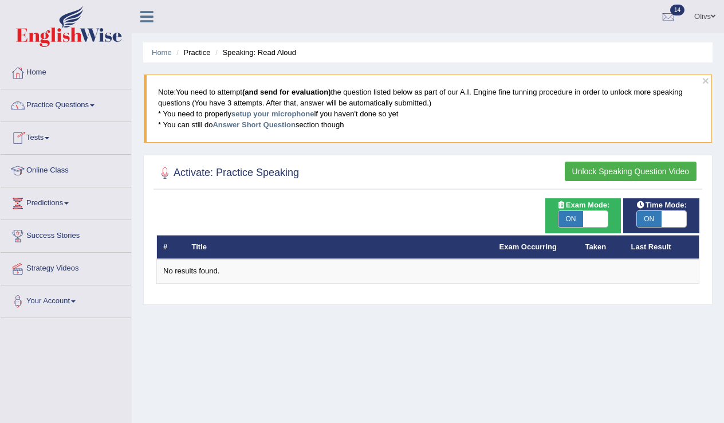
click at [95, 105] on span at bounding box center [92, 105] width 5 height 2
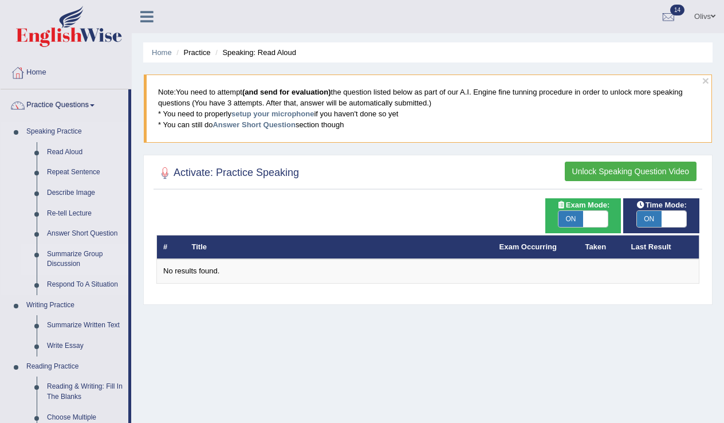
click at [72, 253] on link "Summarize Group Discussion" at bounding box center [85, 259] width 86 height 30
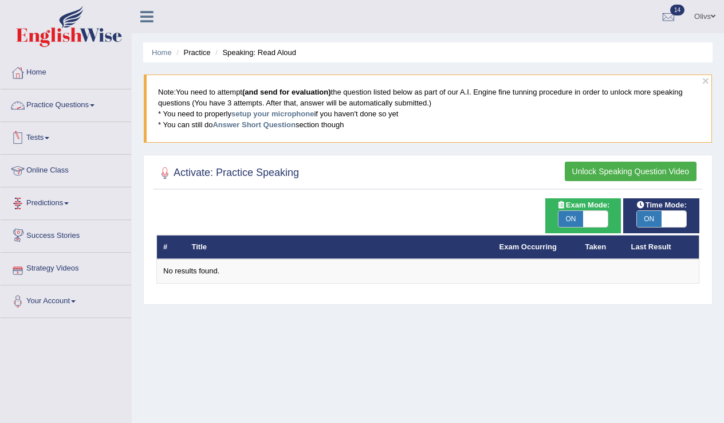
click at [99, 104] on link "Practice Questions" at bounding box center [66, 103] width 131 height 29
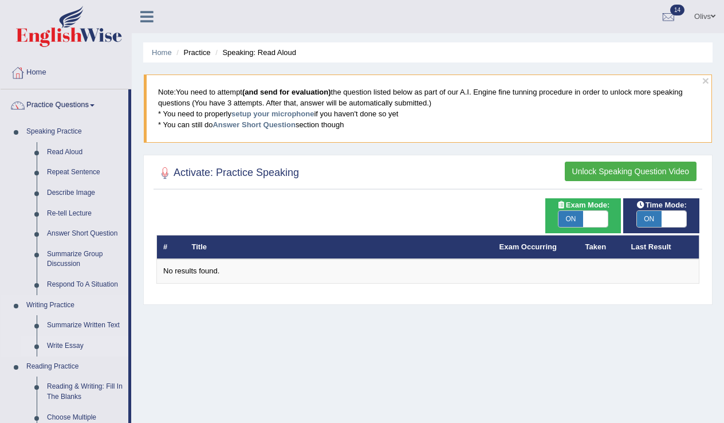
click at [64, 343] on link "Write Essay" at bounding box center [85, 346] width 86 height 21
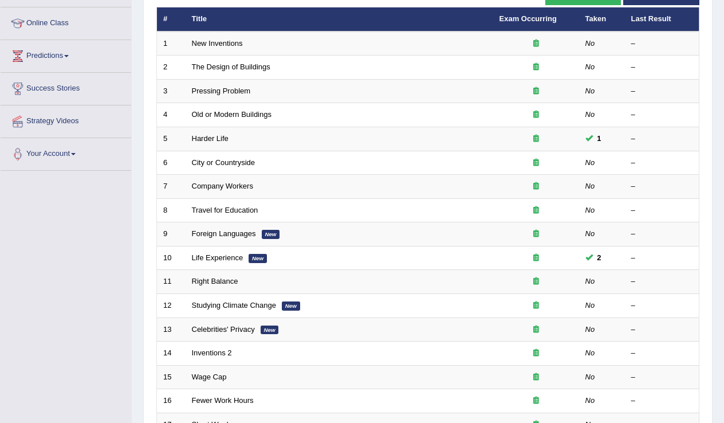
scroll to position [150, 0]
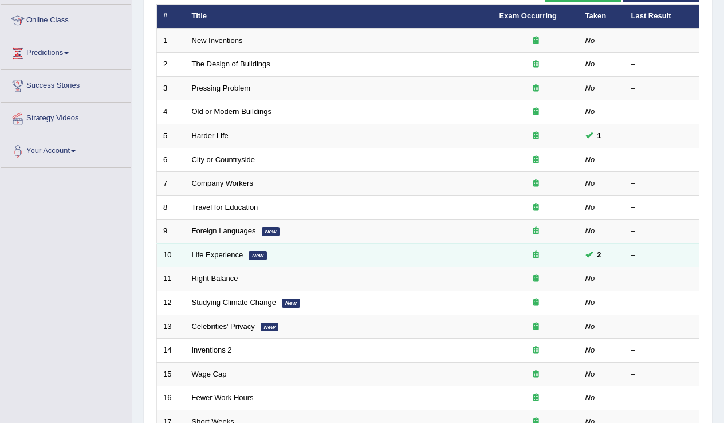
click at [224, 253] on link "Life Experience" at bounding box center [218, 254] width 52 height 9
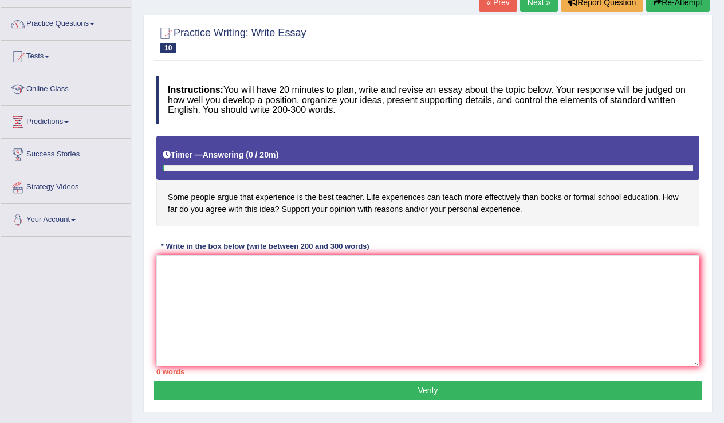
scroll to position [180, 0]
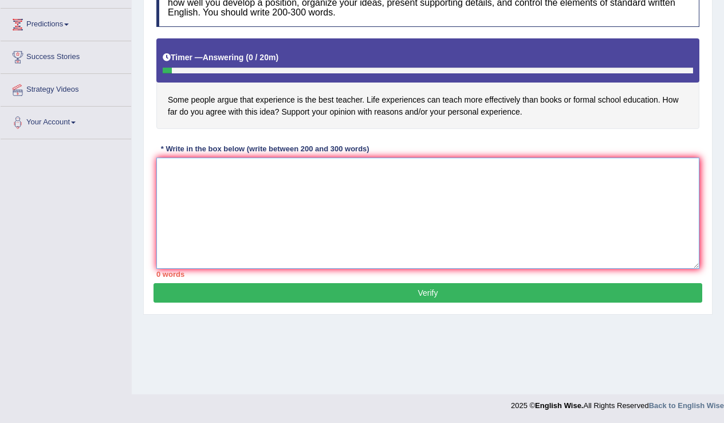
click at [176, 160] on textarea at bounding box center [427, 213] width 543 height 111
